Goal: Check status: Check status

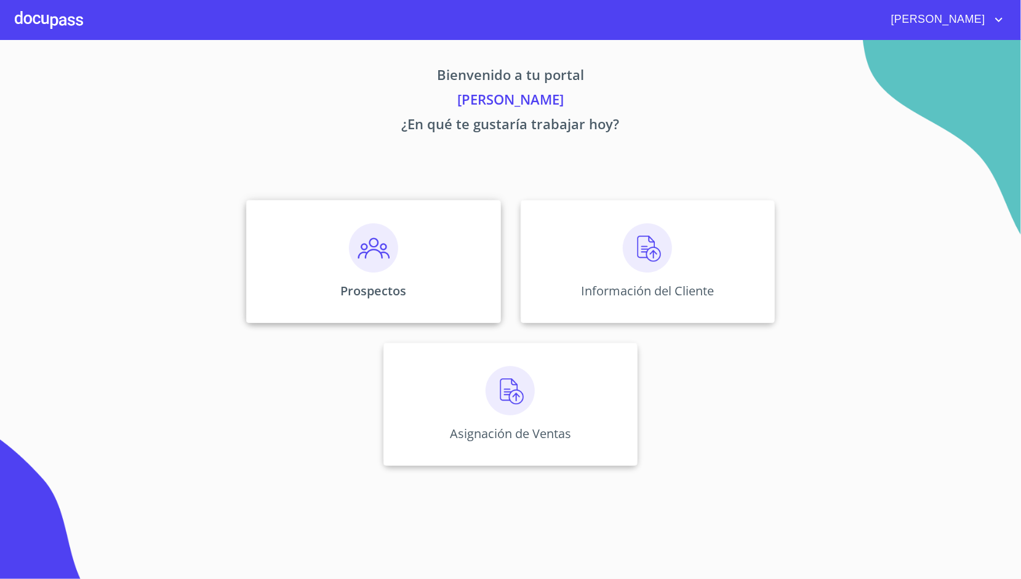
click at [469, 256] on div "Prospectos" at bounding box center [373, 261] width 254 height 123
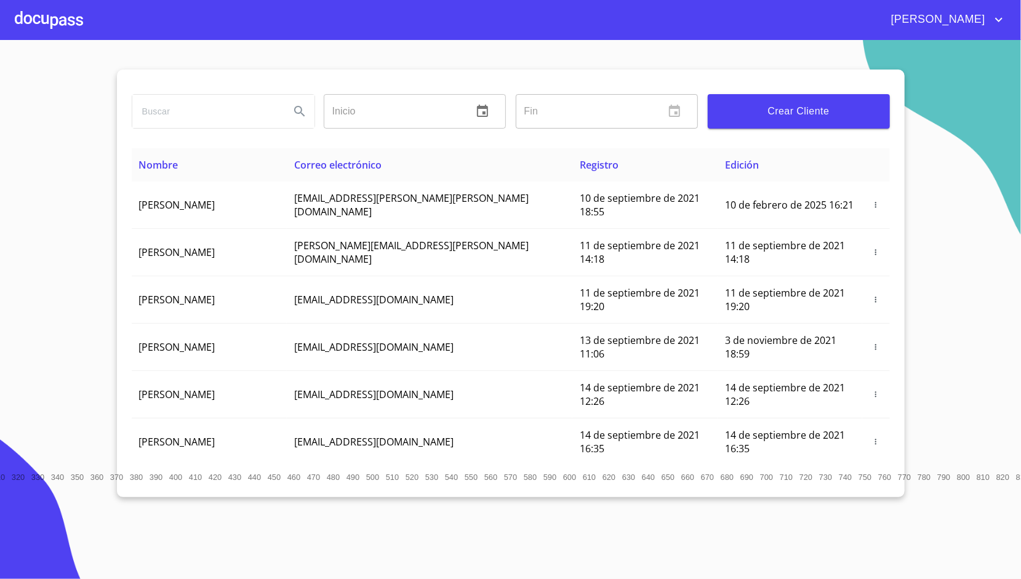
click at [42, 32] on div at bounding box center [49, 19] width 68 height 39
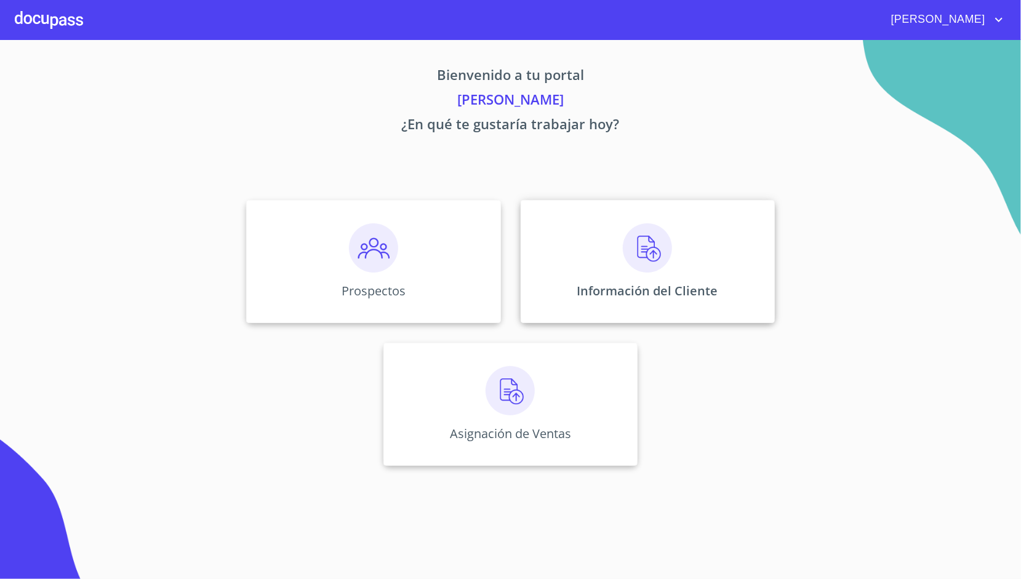
click at [579, 239] on div "Información del Cliente" at bounding box center [648, 261] width 254 height 123
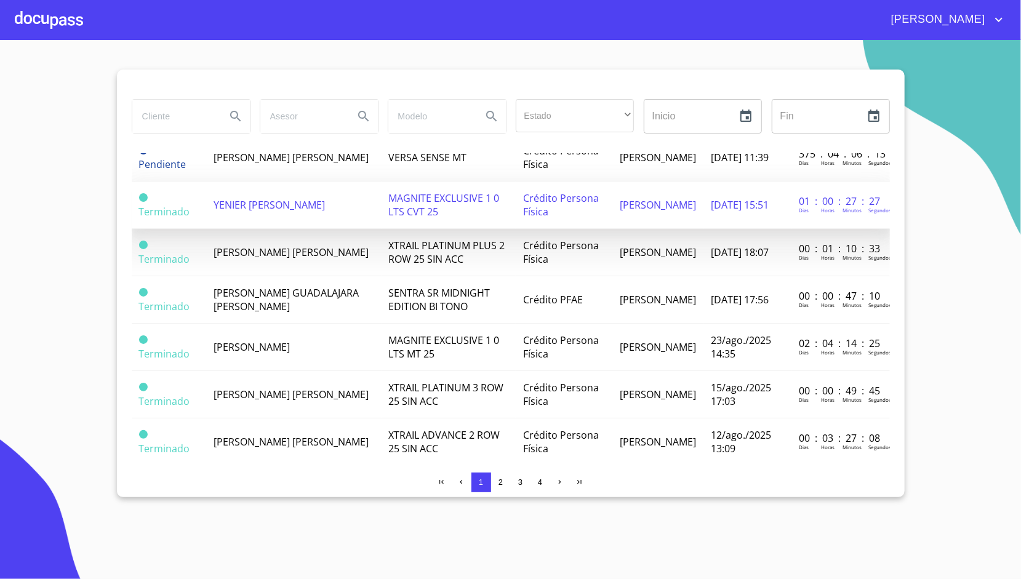
scroll to position [574, 0]
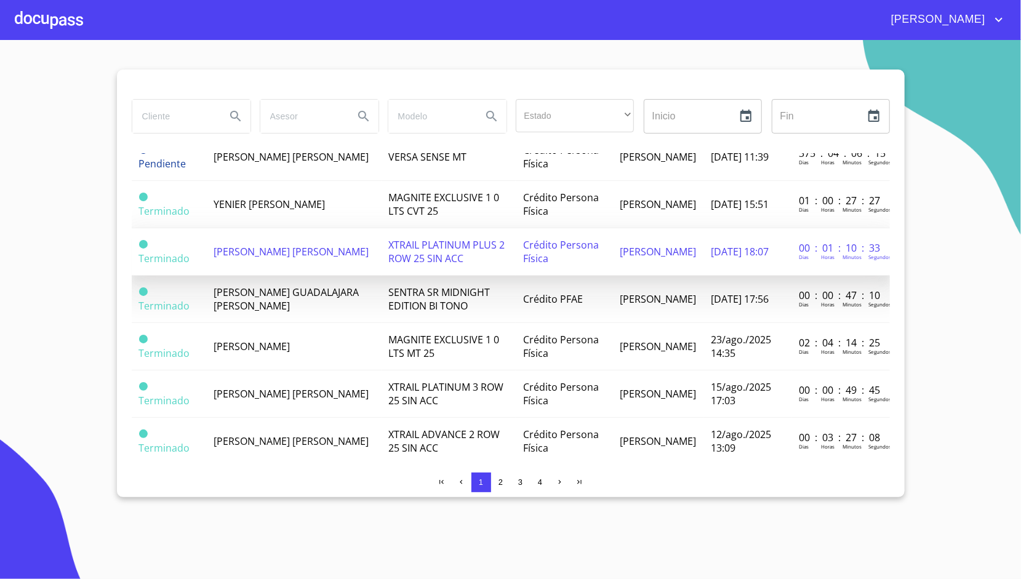
click at [353, 258] on td "[PERSON_NAME] [PERSON_NAME]" at bounding box center [293, 251] width 175 height 47
